Goal: Communication & Community: Answer question/provide support

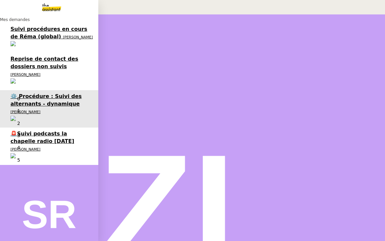
click at [10, 128] on link "🚨[PERSON_NAME] podcasts la chapelle radio [DATE] [PERSON_NAME] 0 1 2 3 4 5 6 7 …" at bounding box center [49, 146] width 98 height 37
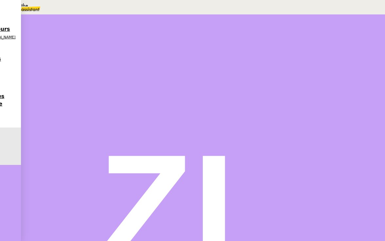
click at [204, 78] on span "Tâche" at bounding box center [210, 78] width 12 height 5
click at [134, 23] on div "📧 Envoi d'email" at bounding box center [67, 19] width 134 height 8
type input "Envoi d'email"
click at [264, 134] on button "Sauver" at bounding box center [255, 131] width 18 height 6
click at [39, 112] on icon at bounding box center [38, 110] width 2 height 4
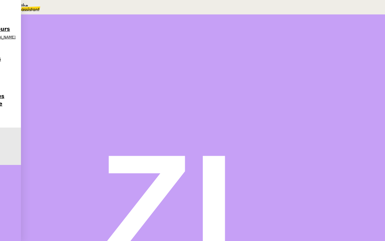
scroll to position [208, 0]
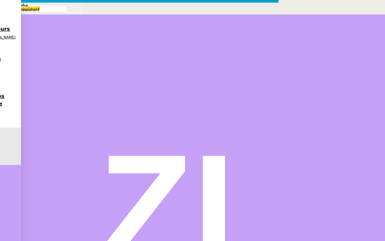
click at [137, 226] on nz-modal-container "Service TA - VOYAGE - PROPOSITION GLOBALE A utiliser dans le cadre de propositi…" at bounding box center [192, 162] width 385 height 325
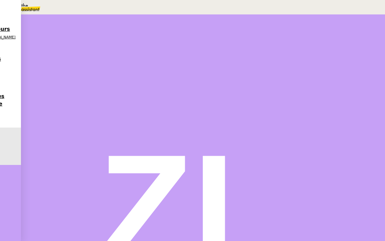
scroll to position [314, 0]
drag, startPoint x: 89, startPoint y: 199, endPoint x: 74, endPoint y: 130, distance: 70.8
copy div "Bonjour Capucine﻿, Je me permets de revenir vers vous concernant mon précédent …"
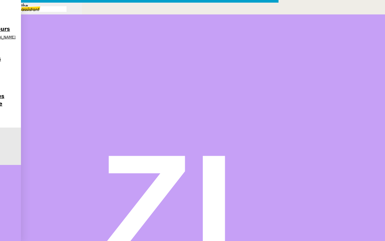
click at [162, 231] on input "Re: Demande d'informations pour le suivi podcast - [PERSON_NAME]" at bounding box center [140, 236] width 268 height 10
paste input "Suivi – Envoi du podcast à"
type input "Suivi – Envoi du podcast à [PERSON_NAME]"
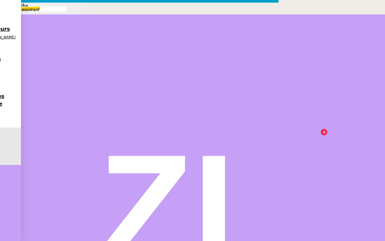
drag, startPoint x: 193, startPoint y: 102, endPoint x: 165, endPoint y: 102, distance: 28.2
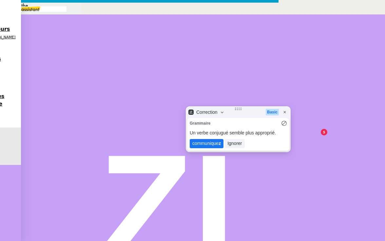
click at [209, 144] on lt-span "communique z" at bounding box center [207, 143] width 34 height 9
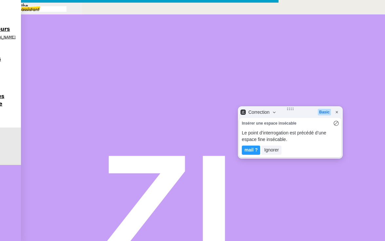
click at [249, 155] on lt-div "mail ? Ignorer" at bounding box center [290, 151] width 97 height 10
click at [249, 148] on lt-em "mail ?" at bounding box center [251, 149] width 13 height 5
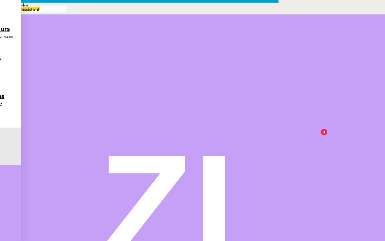
drag, startPoint x: 171, startPoint y: 113, endPoint x: 150, endPoint y: 114, distance: 21.0
drag, startPoint x: 186, startPoint y: 126, endPoint x: 127, endPoint y: 125, distance: 59.4
click at [127, 125] on nz-layout "Service TA - VOYAGE - PROPOSITION GLOBALE A utiliser dans le cadre de propositi…" at bounding box center [139, 218] width 279 height 431
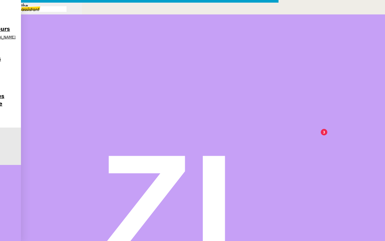
click at [172, 212] on nz-modal-container "Service TA - VOYAGE - PROPOSITION GLOBALE A utiliser dans le cadre de propositi…" at bounding box center [192, 216] width 385 height 433
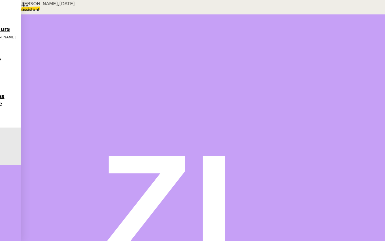
scroll to position [140, 0]
click at [152, 172] on div "[PERSON_NAME] [PERSON_NAME] Re: Demande d'informations pour le suivi podcast - …" at bounding box center [168, 173] width 275 height 38
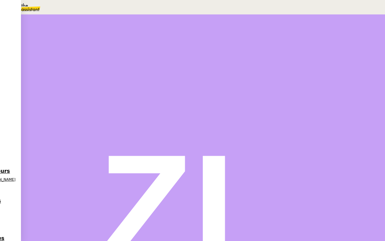
scroll to position [0, 0]
click at [58, 111] on div at bounding box center [44, 111] width 26 height 0
click at [54, 113] on icon at bounding box center [51, 110] width 5 height 5
click at [38, 40] on icon at bounding box center [36, 42] width 4 height 4
click at [43, 34] on span "En attente" at bounding box center [29, 31] width 27 height 5
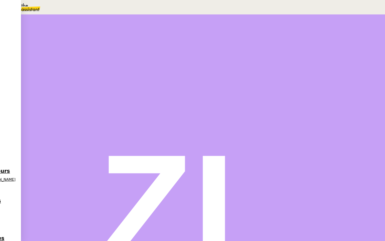
click at [257, 61] on link "Dans 2 jours ouvrés" at bounding box center [269, 57] width 46 height 5
type input "07:00"
click at [255, 43] on textarea at bounding box center [273, 43] width 54 height 1
type textarea "clôture ?"
click at [262, 188] on span "Sauver" at bounding box center [255, 185] width 14 height 5
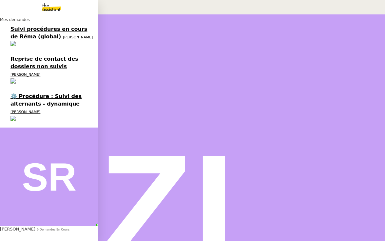
click at [3, 53] on link "Reprise de contact des dossiers non suivis [PERSON_NAME]" at bounding box center [49, 71] width 98 height 37
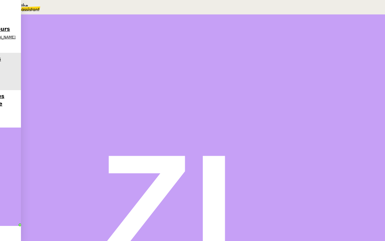
click at [197, 81] on button "Tâche" at bounding box center [207, 78] width 20 height 6
type input "p"
type input "Appels"
click at [262, 133] on span "Sauver" at bounding box center [255, 130] width 14 height 5
click at [45, 111] on div at bounding box center [37, 111] width 13 height 0
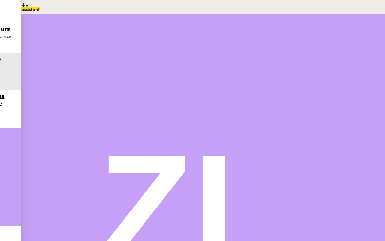
click at [220, 81] on span "Message" at bounding box center [229, 78] width 18 height 5
click at [164, 221] on div "Bonjour [PERSON_NAME]," at bounding box center [168, 225] width 269 height 8
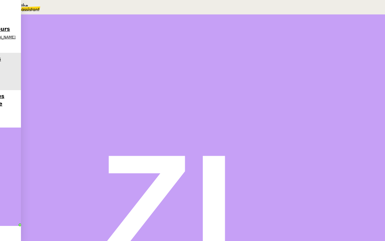
scroll to position [2791, 0]
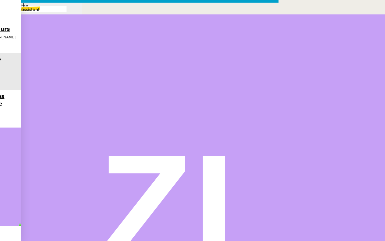
click at [136, 218] on icon at bounding box center [134, 220] width 5 height 5
click at [56, 218] on icon at bounding box center [53, 220] width 5 height 5
paste input "[EMAIL_ADDRESS][DOMAIN_NAME]"
type input "[EMAIL_ADDRESS][DOMAIN_NAME]"
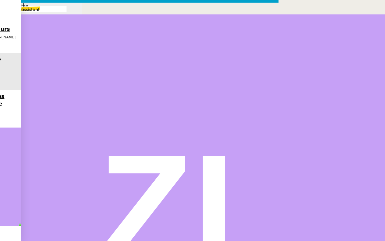
click at [24, 86] on nz-modal-container "Service TA - VOYAGE - PROPOSITION GLOBALE A utiliser dans le cadre de propositi…" at bounding box center [192, 162] width 385 height 325
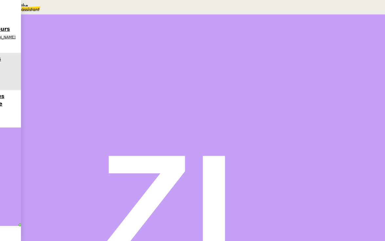
scroll to position [2876, 0]
drag, startPoint x: 73, startPoint y: 91, endPoint x: 119, endPoint y: 204, distance: 122.0
copy div "Bonjour, Je me permets de revenir vers vous suite à notre précédent échange con…"
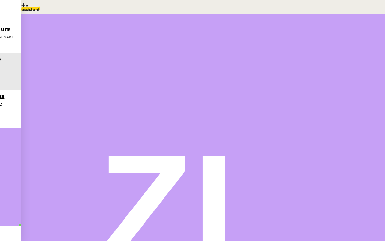
scroll to position [0, 0]
click at [124, 200] on div "Brouillon" at bounding box center [168, 204] width 269 height 8
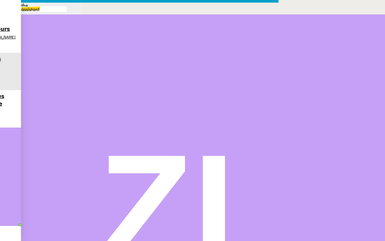
scroll to position [0, 14]
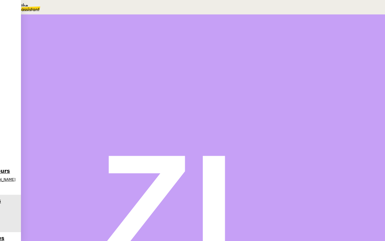
click at [220, 81] on span "Message" at bounding box center [229, 78] width 18 height 5
click at [71, 9] on link "Nouvelle conversation" at bounding box center [35, 3] width 71 height 11
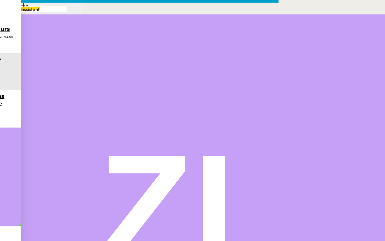
click at [22, 218] on span "_______" at bounding box center [14, 220] width 16 height 5
click at [61, 218] on nz-tag "au" at bounding box center [56, 221] width 10 height 6
click at [127, 218] on nz-tag "Cc:" at bounding box center [121, 221] width 12 height 6
type input "[PERSON_NAME]"
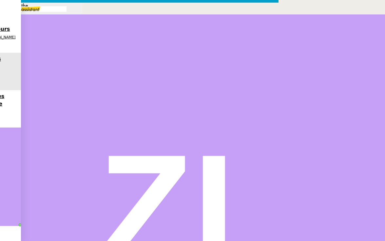
click at [152, 231] on input "text" at bounding box center [140, 236] width 268 height 10
paste input "Transmission du devis – Suivi du projet"
click at [264, 231] on input "Transmission du devis – Suivi du projet Storvatt" at bounding box center [140, 236] width 268 height 10
click at [241, 231] on input "Transmission du devis – Suivi du projet - Storvatt" at bounding box center [140, 236] width 268 height 10
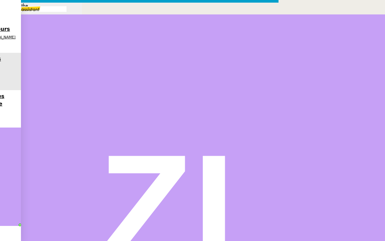
type input "Transmission du devis – Suivi de projet - Storvatt"
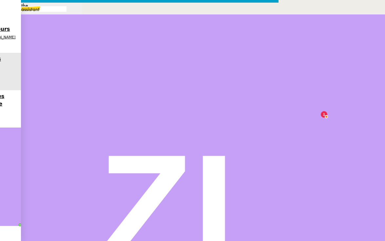
drag, startPoint x: 299, startPoint y: 86, endPoint x: 171, endPoint y: 85, distance: 128.3
drag, startPoint x: 132, startPoint y: 83, endPoint x: 127, endPoint y: 83, distance: 4.3
click at [127, 83] on nz-layout "Service TA - VOYAGE - PROPOSITION GLOBALE A utiliser dans le cadre de propositi…" at bounding box center [139, 214] width 279 height 422
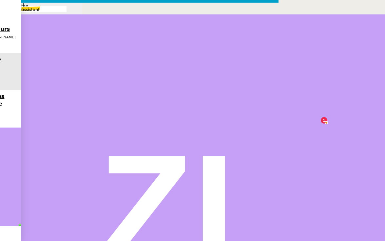
copy div "Je vous remercie."
click at [61, 218] on nz-tag "au" at bounding box center [56, 221] width 10 height 6
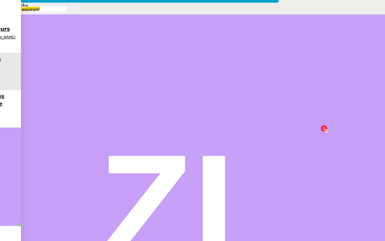
paste input "[EMAIL_ADDRESS][DOMAIN_NAME]"
type input "[EMAIL_ADDRESS][DOMAIN_NAME]"
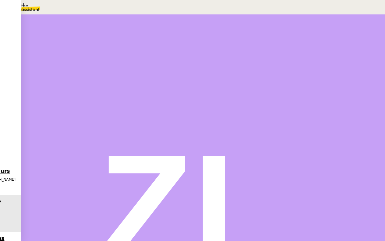
scroll to position [0, 0]
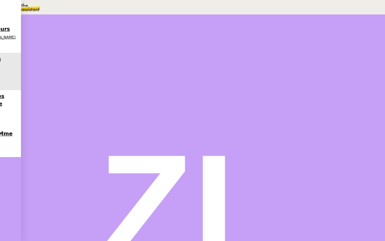
click at [58, 111] on div at bounding box center [44, 111] width 26 height 0
click at [364, 14] on img at bounding box center [192, 206] width 385 height 385
click at [356, 12] on li "Suivi" at bounding box center [191, 9] width 356 height 8
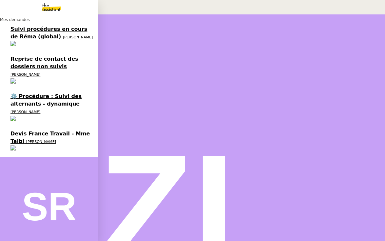
click at [16, 56] on span "Reprise de contact des dossiers non suivis" at bounding box center [44, 63] width 68 height 14
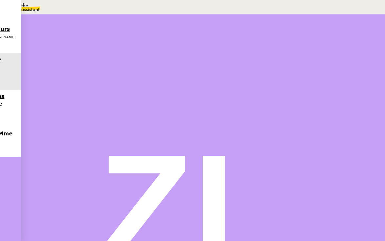
click at [58, 111] on button at bounding box center [51, 111] width 13 height 0
click at [366, 14] on img at bounding box center [192, 206] width 385 height 385
click at [350, 12] on li "Suivi" at bounding box center [191, 9] width 356 height 8
click at [116, 111] on nz-select-item "Période en cours" at bounding box center [97, 113] width 38 height 5
click at [54, 15] on nz-option-item "Période précédente" at bounding box center [27, 12] width 54 height 8
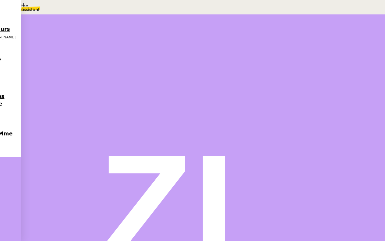
click at [122, 111] on nz-select-item "Période précédente" at bounding box center [100, 113] width 45 height 5
click at [54, 8] on div "Période en cours" at bounding box center [27, 4] width 54 height 8
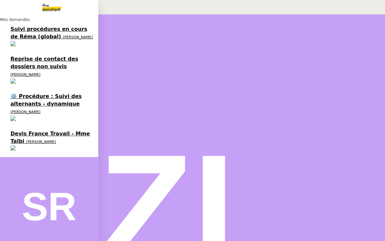
click at [26, 140] on span "[PERSON_NAME]" at bounding box center [41, 142] width 30 height 4
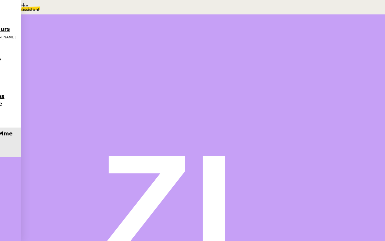
scroll to position [271, 0]
click at [37, 166] on span "•••" at bounding box center [40, 168] width 12 height 5
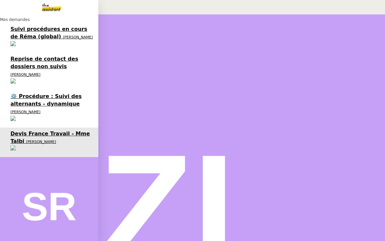
click at [27, 93] on span "⚙️ Procédure : Suivi des alternants - dynamique" at bounding box center [45, 100] width 71 height 14
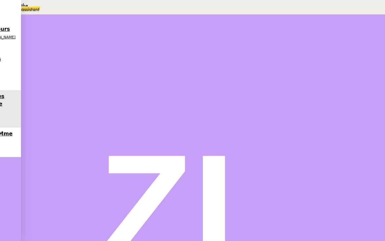
scroll to position [41, 0]
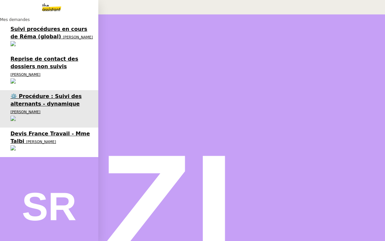
click at [27, 56] on span "Reprise de contact des dossiers non suivis" at bounding box center [44, 63] width 68 height 14
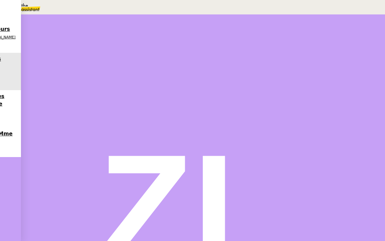
scroll to position [46, 0]
click at [58, 65] on button at bounding box center [44, 65] width 26 height 0
click at [41, 67] on icon at bounding box center [37, 63] width 5 height 5
click at [56, 116] on span "Répondre" at bounding box center [45, 118] width 19 height 5
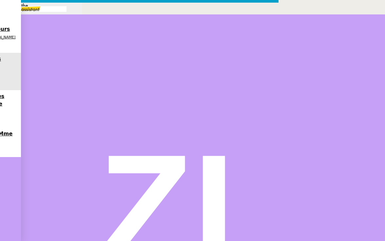
click at [136, 218] on icon at bounding box center [134, 220] width 5 height 5
click at [61, 218] on nz-tag "au" at bounding box center [56, 221] width 10 height 6
paste input "[PERSON_NAME][EMAIL_ADDRESS][DOMAIN_NAME]"
type input "[PERSON_NAME][EMAIL_ADDRESS][DOMAIN_NAME]"
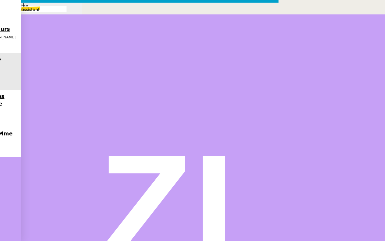
click at [26, 109] on nz-modal-container "Service TA - VOYAGE - PROPOSITION GLOBALE A utiliser dans le cadre de propositi…" at bounding box center [192, 162] width 385 height 325
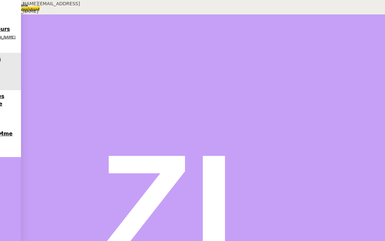
scroll to position [330, 0]
click at [46, 153] on span "•••" at bounding box center [40, 155] width 12 height 5
drag, startPoint x: 97, startPoint y: 181, endPoint x: 74, endPoint y: 67, distance: 115.7
click at [74, 86] on div "Bonjour, Je me permets de revenir vers vous suite à notre précédent échange con…" at bounding box center [168, 154] width 269 height 136
copy div "Bonjour, Je me permets de revenir vers vous suite à notre précédent échange con…"
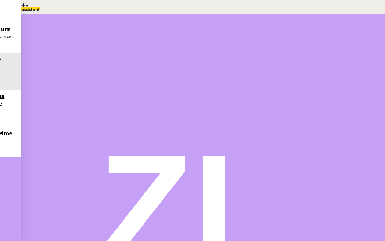
scroll to position [0, 0]
click at [95, 15] on div "Crée par [PERSON_NAME], [DATE] 12:45:34" at bounding box center [47, 7] width 95 height 15
click at [172, 193] on div "Brouillon" at bounding box center [168, 197] width 269 height 8
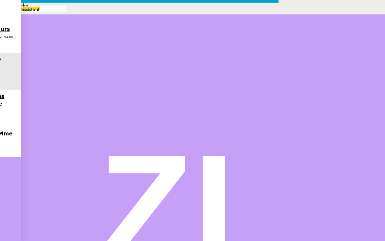
scroll to position [0, 14]
drag, startPoint x: 275, startPoint y: 67, endPoint x: 211, endPoint y: 67, distance: 63.6
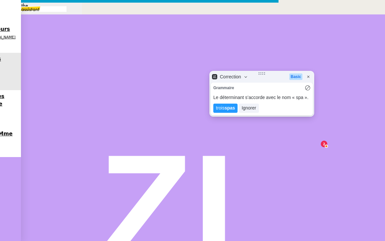
click at [233, 113] on lt-div "trois spas Ignorer" at bounding box center [262, 109] width 97 height 10
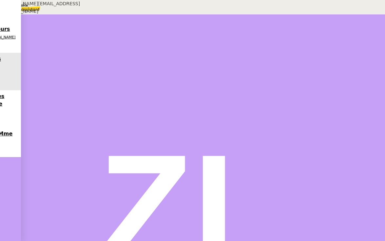
click at [58, 111] on div at bounding box center [44, 111] width 26 height 0
click at [58, 111] on button at bounding box center [51, 111] width 13 height 0
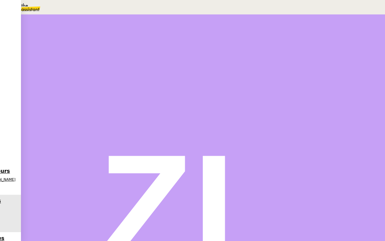
click at [182, 183] on div "AFF4497-HUTTOPIA-HUTTOPIA - SENONCHES" at bounding box center [108, 187] width 147 height 8
click at [281, 237] on div "AFF4196-[PERSON_NAME] 150X105" at bounding box center [313, 241] width 134 height 8
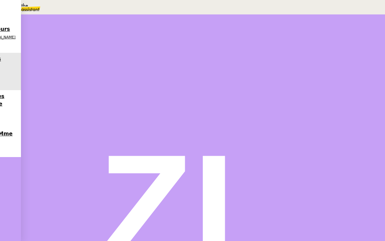
scroll to position [85, 0]
drag, startPoint x: 265, startPoint y: 195, endPoint x: 246, endPoint y: 194, distance: 19.4
click at [246, 194] on div "Relance J+7 : le 04/09 AFF4566-SNOW GROUP-SNOW GROUP - AU REFUGE DES AIGLONS AF…" at bounding box center [313, 215] width 144 height 369
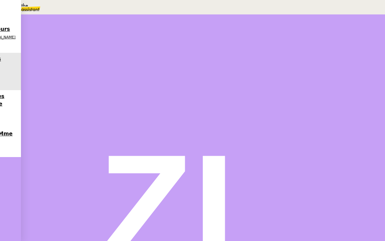
scroll to position [85, 0]
drag, startPoint x: 291, startPoint y: 185, endPoint x: 235, endPoint y: 147, distance: 66.9
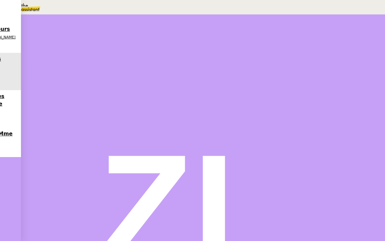
copy div "Relance J+3 : 01/09 AFF4581-FDSPORT-FDSPORT - PROJET SALLE DE SPORT AFF4186-ESC…"
click at [248, 55] on strong "Relance J+7 : le 04/09" at bounding box center [274, 57] width 56 height 5
click at [248, 54] on div at bounding box center [313, 58] width 134 height 8
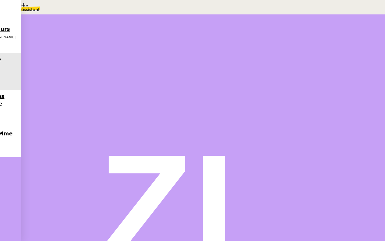
drag, startPoint x: 288, startPoint y: 57, endPoint x: 239, endPoint y: 52, distance: 49.5
click at [274, 43] on icon at bounding box center [274, 45] width 4 height 4
click at [250, 43] on icon at bounding box center [250, 45] width 3 height 4
click at [247, 57] on div "Relance J+3 : 01/09 AFF4581-FDSPORT-FDSPORT - PROJET SALLE DE SPORT AFF4186-ESC…" at bounding box center [313, 218] width 134 height 334
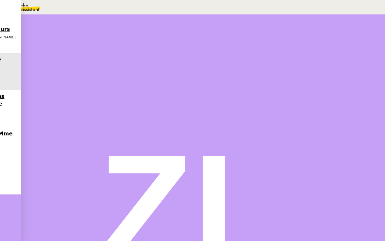
click at [247, 62] on strong "Relance J+3 : 01/09" at bounding box center [271, 64] width 50 height 5
click at [38, 40] on icon at bounding box center [36, 42] width 4 height 4
click at [43, 34] on span "En attente" at bounding box center [29, 31] width 27 height 5
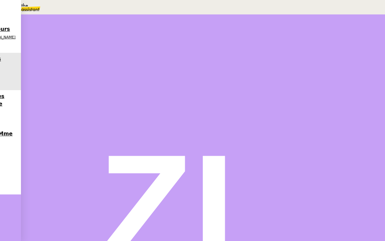
click at [273, 61] on link "Dans 2 jours ouvrés" at bounding box center [269, 57] width 46 height 5
type input "07:00"
click at [276, 127] on div "28" at bounding box center [273, 123] width 6 height 8
click at [260, 44] on textarea at bounding box center [273, 43] width 54 height 1
type textarea "appels"
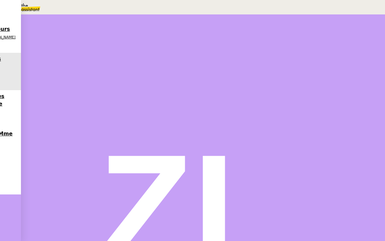
click at [262, 188] on span "Sauver" at bounding box center [255, 185] width 14 height 5
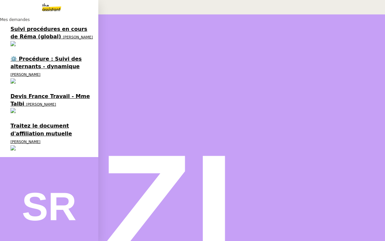
click at [32, 34] on span "Suivi procédures en cours de Réma (global)" at bounding box center [48, 33] width 77 height 14
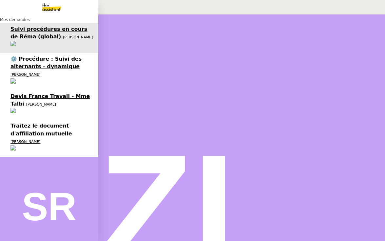
click at [33, 56] on span "⚙️ Procédure : Suivi des alternants - dynamique" at bounding box center [45, 63] width 71 height 14
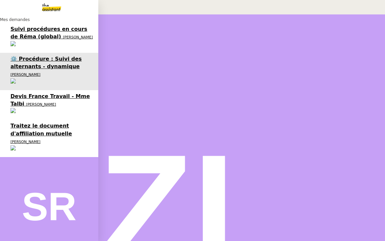
click at [40, 140] on span "[PERSON_NAME]" at bounding box center [25, 142] width 30 height 4
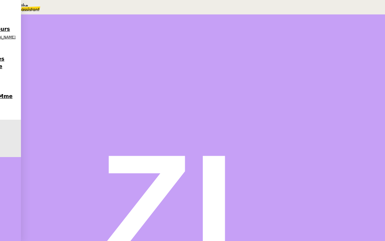
scroll to position [143, 0]
click at [38, 171] on label "•••" at bounding box center [40, 173] width 12 height 5
click at [0, 0] on input "•••" at bounding box center [0, 0] width 0 height 0
click at [204, 78] on span "Tâche" at bounding box center [210, 78] width 12 height 5
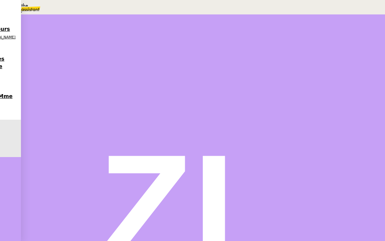
click at [134, 23] on div "📧 Envoi d'email" at bounding box center [67, 19] width 134 height 8
type input "Envoi d'email"
click at [262, 133] on span "Sauver" at bounding box center [255, 130] width 14 height 5
click at [45, 111] on div at bounding box center [37, 111] width 13 height 0
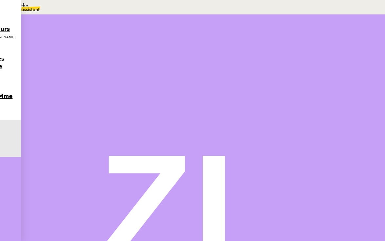
drag, startPoint x: 67, startPoint y: 144, endPoint x: 33, endPoint y: 105, distance: 51.9
click at [33, 105] on div "[PERSON_NAME] Ema.assistante Répondre Re: courrier_mutuelle_ema Bonjour Tous le…" at bounding box center [168, 163] width 275 height 117
copy div "Bonjour Tous les dossiers des collaborateur personnels seront archiver Accès Dr…"
click at [91, 167] on div "Accès Drive Ressources Humaines ou le Drive Personnel ? Cordialement" at bounding box center [168, 177] width 269 height 21
click at [56, 115] on span "Répondre" at bounding box center [45, 117] width 19 height 5
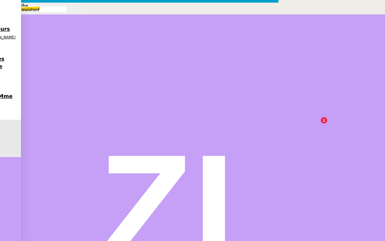
drag, startPoint x: 175, startPoint y: 114, endPoint x: 141, endPoint y: 113, distance: 34.4
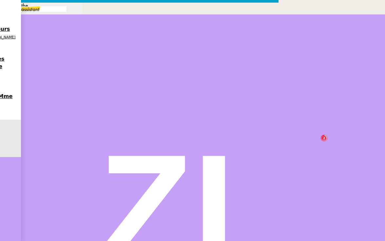
drag, startPoint x: 254, startPoint y: 94, endPoint x: 309, endPoint y: 95, distance: 55.1
drag, startPoint x: 187, startPoint y: 101, endPoint x: 155, endPoint y: 101, distance: 31.2
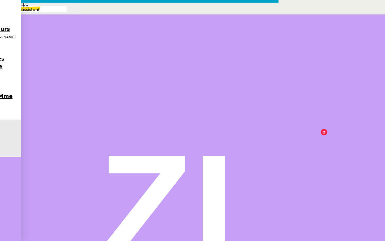
drag, startPoint x: 190, startPoint y: 103, endPoint x: 237, endPoint y: 103, distance: 47.9
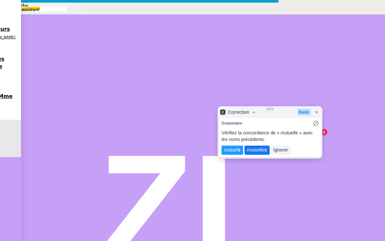
click at [259, 151] on lt-span "mutuelle s" at bounding box center [257, 150] width 25 height 9
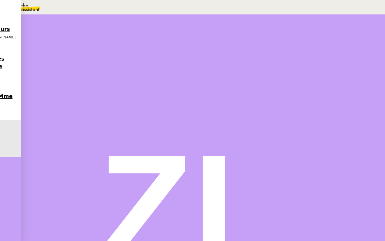
scroll to position [0, 0]
click at [58, 111] on div at bounding box center [44, 111] width 26 height 0
click at [58, 111] on button at bounding box center [51, 111] width 13 height 0
click at [53, 40] on span "Statut" at bounding box center [47, 42] width 12 height 5
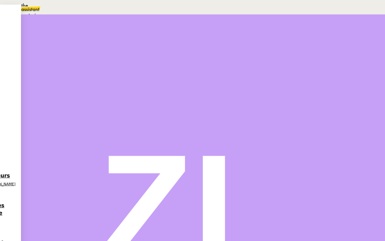
click at [43, 34] on span "En attente" at bounding box center [29, 31] width 27 height 5
click at [259, 61] on link "Dans 2 jours ouvrés" at bounding box center [269, 57] width 46 height 5
type input "07:00"
click at [262, 168] on span "Sauver" at bounding box center [255, 165] width 14 height 5
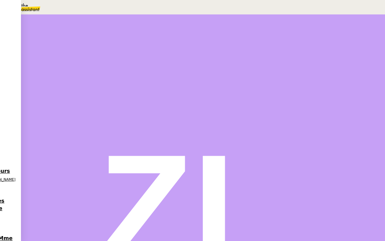
click at [38, 204] on icon at bounding box center [35, 206] width 4 height 4
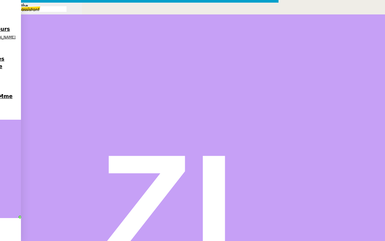
scroll to position [0, 14]
drag, startPoint x: 64, startPoint y: 78, endPoint x: 46, endPoint y: 65, distance: 22.7
click at [46, 65] on nz-modal-container "Service TA - VOYAGE - PROPOSITION GLOBALE A utiliser dans le cadre de propositi…" at bounding box center [192, 209] width 385 height 418
drag, startPoint x: 156, startPoint y: 67, endPoint x: 99, endPoint y: 66, distance: 57.1
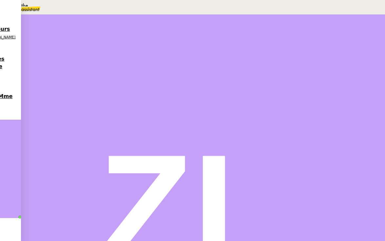
scroll to position [0, 0]
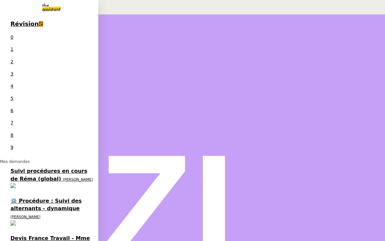
click at [13, 198] on span "⚙️ Procédure : Suivi des alternants - dynamique" at bounding box center [45, 205] width 71 height 14
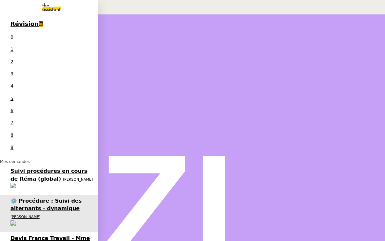
click at [33, 235] on span "Devis France Travail - Mme Talbi" at bounding box center [49, 242] width 79 height 14
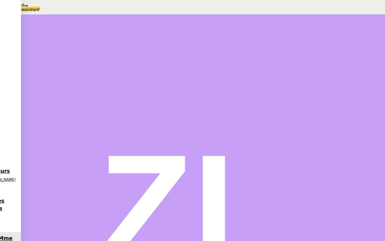
click at [39, 210] on label "•••" at bounding box center [40, 212] width 12 height 5
click at [0, 0] on input "•••" at bounding box center [0, 0] width 0 height 0
click at [204, 81] on span "Tâche" at bounding box center [210, 78] width 12 height 5
click at [134, 23] on div "📧 Envoi d'email" at bounding box center [67, 19] width 134 height 8
type input "Envoi d'email"
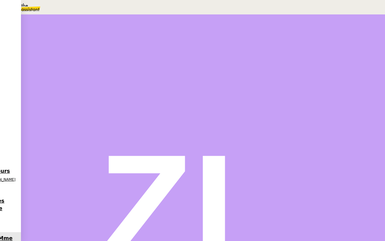
click at [262, 133] on span "Sauver" at bounding box center [255, 130] width 14 height 5
click at [45, 111] on div at bounding box center [37, 111] width 13 height 0
drag, startPoint x: 150, startPoint y: 198, endPoint x: 25, endPoint y: 188, distance: 125.1
copy div "Bonjour [PERSON_NAME], Le problème est maintenant résolu, merci pour votre suiv…"
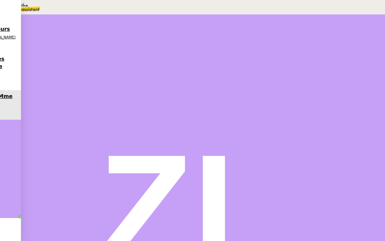
click at [56, 174] on span "Répondre" at bounding box center [45, 176] width 19 height 5
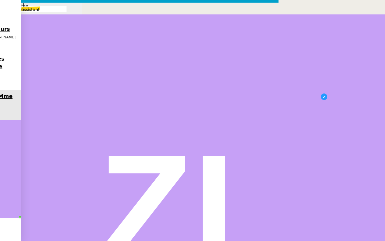
drag, startPoint x: 241, startPoint y: 68, endPoint x: 205, endPoint y: 67, distance: 35.5
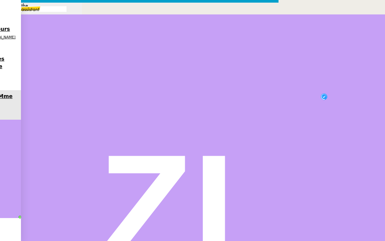
drag, startPoint x: 139, startPoint y: 77, endPoint x: 200, endPoint y: 45, distance: 69.4
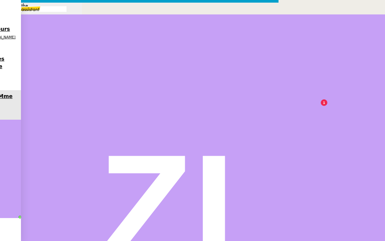
drag, startPoint x: 176, startPoint y: 84, endPoint x: 151, endPoint y: 77, distance: 26.2
click at [347, 113] on nz-modal-container "Service TA - VOYAGE - PROPOSITION GLOBALE A utiliser dans le cadre de propositi…" at bounding box center [192, 193] width 385 height 387
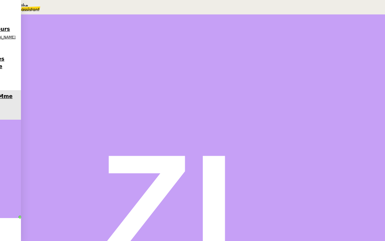
click at [108, 208] on div "Je vous remercie pour votre retour." at bounding box center [168, 212] width 269 height 8
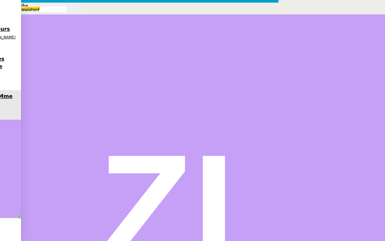
drag, startPoint x: 98, startPoint y: 90, endPoint x: 36, endPoint y: 90, distance: 61.7
click at [36, 90] on nz-modal-container "Service TA - VOYAGE - PROPOSITION GLOBALE A utiliser dans le cadre de propositi…" at bounding box center [192, 190] width 385 height 380
drag, startPoint x: 200, startPoint y: 77, endPoint x: 47, endPoint y: 78, distance: 153.2
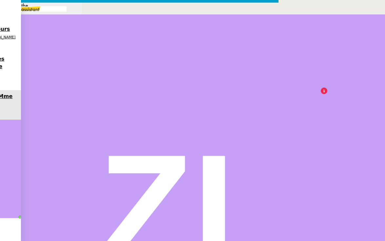
click at [47, 78] on nz-modal-container "Service TA - VOYAGE - PROPOSITION GLOBALE A utiliser dans le cadre de propositi…" at bounding box center [192, 190] width 385 height 380
drag, startPoint x: 234, startPoint y: 78, endPoint x: 274, endPoint y: 78, distance: 40.3
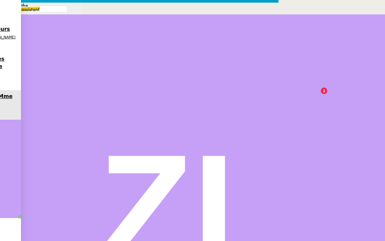
click at [90, 212] on nz-modal-container "Service TA - VOYAGE - PROPOSITION GLOBALE A utiliser dans le cadre de propositi…" at bounding box center [192, 185] width 385 height 371
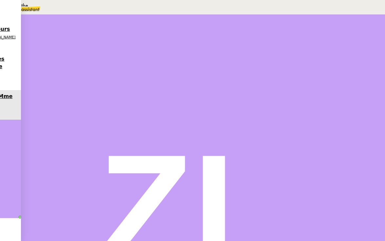
click at [58, 111] on div at bounding box center [44, 111] width 26 height 0
click at [58, 111] on button at bounding box center [51, 111] width 13 height 0
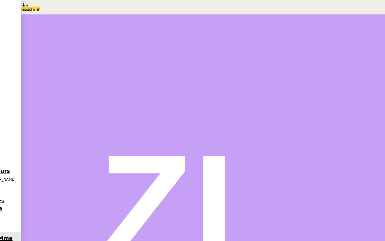
click at [186, 33] on div "Statut" at bounding box center [202, 37] width 343 height 8
click at [43, 34] on span "En attente" at bounding box center [29, 31] width 27 height 5
click at [283, 61] on link "Dans 2 jours ouvrés" at bounding box center [269, 57] width 46 height 5
type input "07:00"
click at [262, 168] on span "Sauver" at bounding box center [255, 165] width 14 height 5
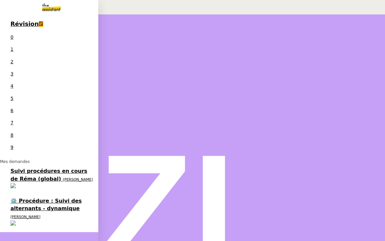
click at [17, 195] on link "⚙️ Procédure : Suivi des alternants - dynamique [PERSON_NAME]" at bounding box center [49, 213] width 98 height 37
